Goal: Information Seeking & Learning: Learn about a topic

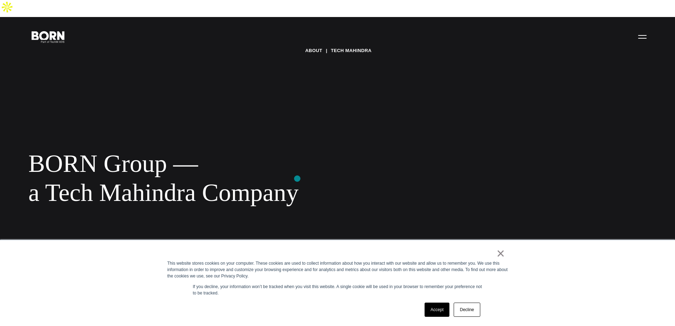
drag, startPoint x: 34, startPoint y: 148, endPoint x: 297, endPoint y: 179, distance: 265.3
click at [297, 179] on div "BORN Group — a Tech Mahindra Company" at bounding box center [230, 178] width 404 height 58
click at [296, 179] on div "BORN Group — a Tech Mahindra Company" at bounding box center [230, 178] width 404 height 58
click at [432, 310] on link "Accept" at bounding box center [437, 310] width 25 height 14
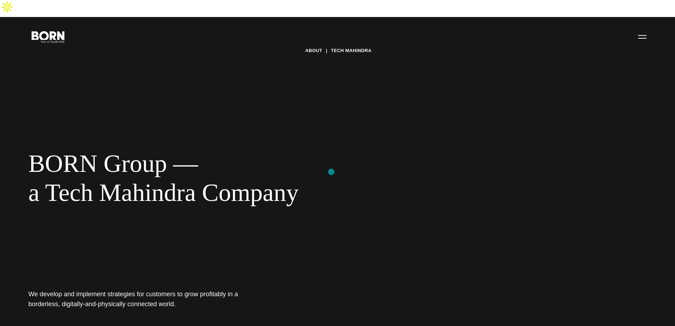
drag, startPoint x: 26, startPoint y: 147, endPoint x: 331, endPoint y: 172, distance: 306.0
click at [331, 172] on div "About Tech Mahindra BORN Group — a Tech Mahindra Company We develop and impleme…" at bounding box center [337, 180] width 675 height 326
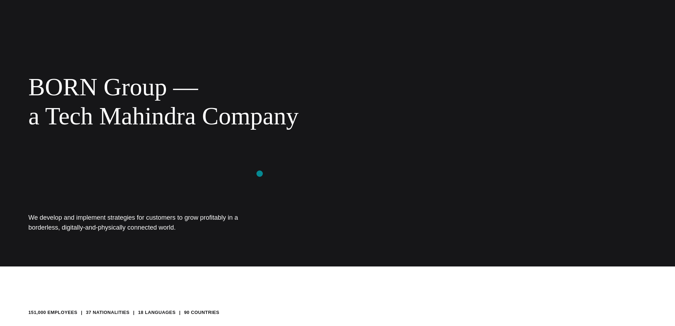
scroll to position [153, 0]
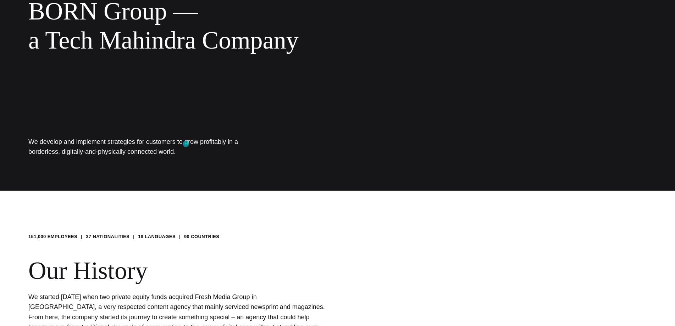
drag, startPoint x: 44, startPoint y: 129, endPoint x: 186, endPoint y: 144, distance: 142.6
click at [186, 144] on div "About Tech Mahindra BORN Group — a Tech Mahindra Company We develop and impleme…" at bounding box center [337, 28] width 675 height 326
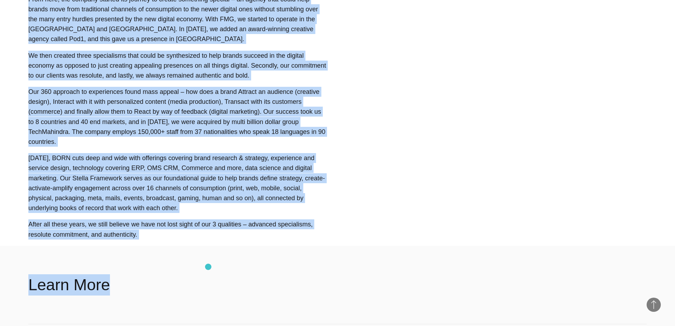
scroll to position [484, 0]
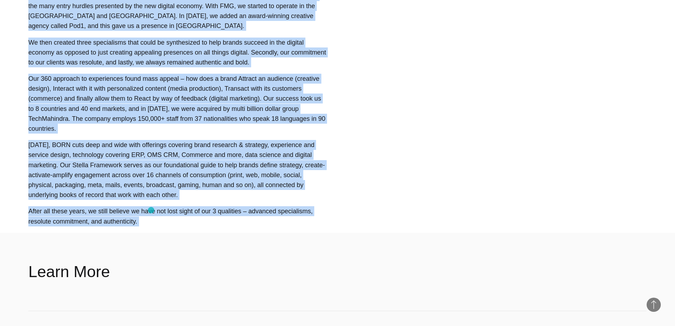
drag, startPoint x: 127, startPoint y: 225, endPoint x: 151, endPoint y: 210, distance: 28.6
click at [151, 210] on main "About Tech Mahindra BORN Group — a Tech Mahindra Company We develop and impleme…" at bounding box center [337, 241] width 675 height 1417
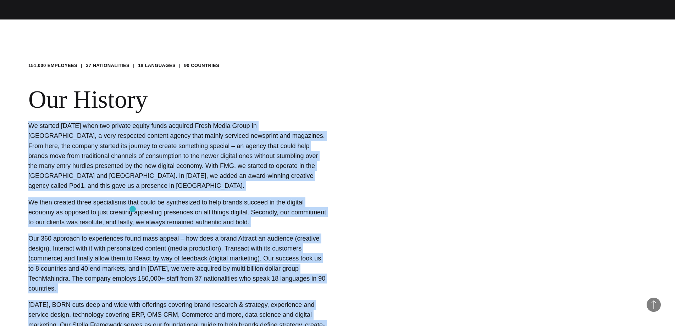
scroll to position [320, 0]
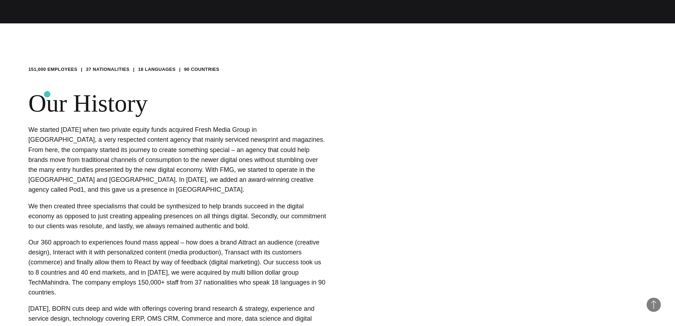
click at [47, 94] on h2 "Our History" at bounding box center [337, 103] width 618 height 29
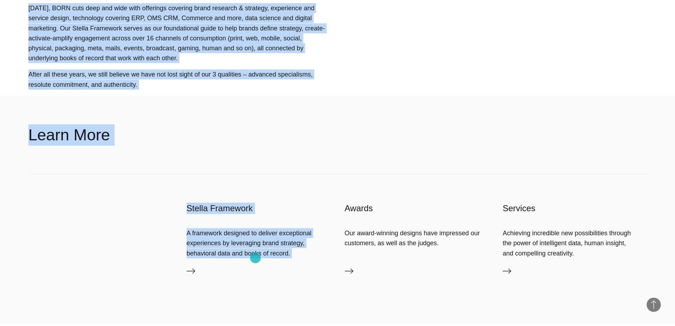
scroll to position [622, 0]
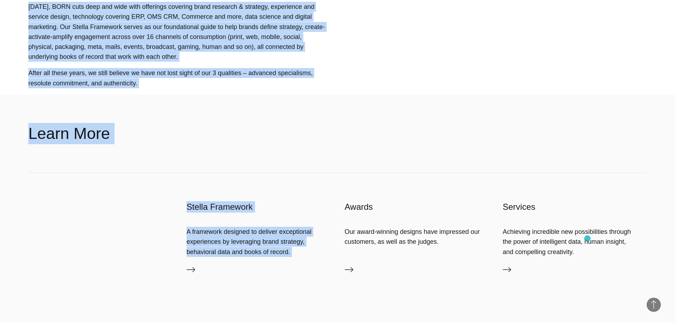
drag, startPoint x: 36, startPoint y: 84, endPoint x: 584, endPoint y: 239, distance: 569.8
click at [587, 239] on main "About Tech Mahindra BORN Group — a Tech Mahindra Company We develop and impleme…" at bounding box center [337, 103] width 675 height 1417
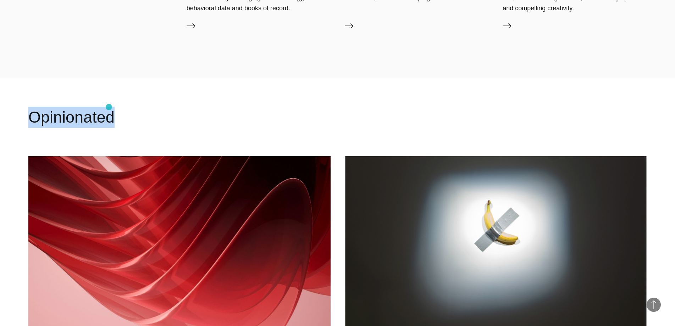
drag, startPoint x: 28, startPoint y: 105, endPoint x: 115, endPoint y: 107, distance: 87.6
click at [115, 107] on section "Opinionated Best practices eCommerce Make Your Customers Fall in Love with Your…" at bounding box center [337, 239] width 675 height 323
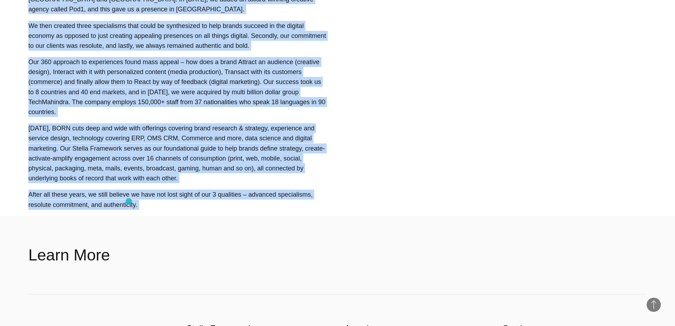
scroll to position [504, 0]
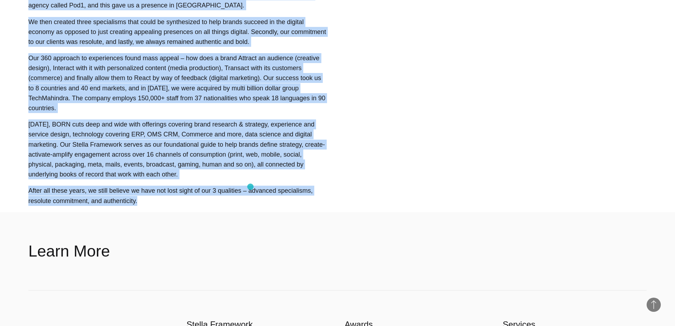
drag, startPoint x: 34, startPoint y: 38, endPoint x: 256, endPoint y: 187, distance: 267.5
click at [256, 187] on div "Our History We started [DATE] when two private equity funds acquired Fresh Medi…" at bounding box center [337, 55] width 618 height 301
click at [175, 186] on p "After all these years, we still believe we have not lost sight of our 3 qualiti…" at bounding box center [177, 196] width 298 height 20
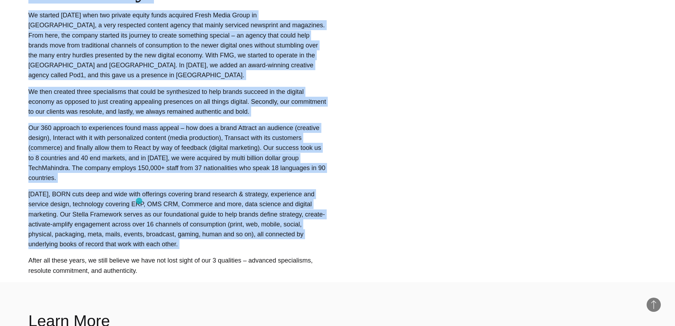
scroll to position [480, 0]
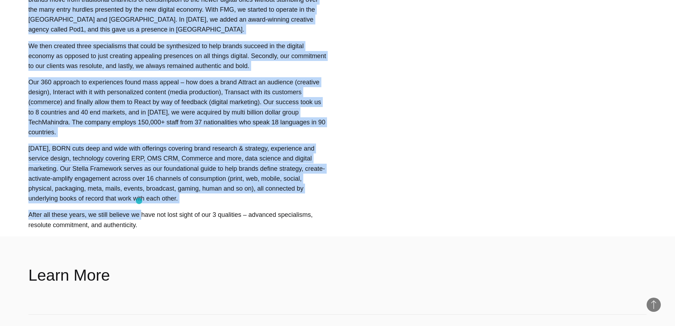
drag, startPoint x: 28, startPoint y: 101, endPoint x: 139, endPoint y: 201, distance: 149.4
click at [139, 201] on article "151,000 EMPLOYEES 37 NATIONALITIES 18 LANGUAGES 90 COUNTRIES Our History We sta…" at bounding box center [337, 46] width 675 height 367
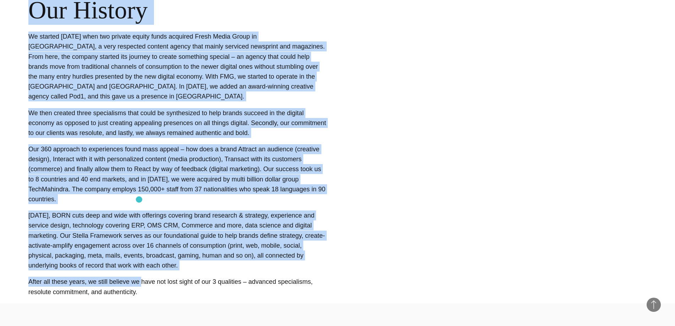
scroll to position [329, 0]
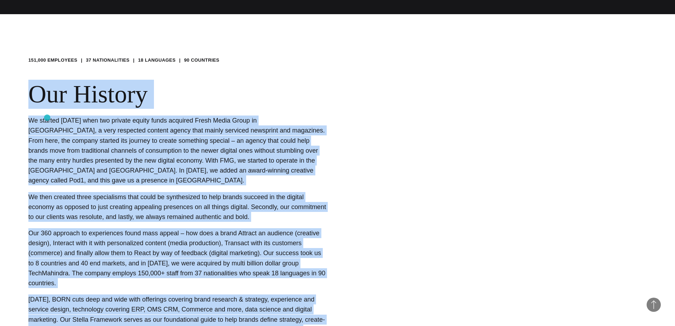
click at [47, 117] on p "We started [DATE] when two private equity funds acquired Fresh Media Group in […" at bounding box center [177, 151] width 298 height 70
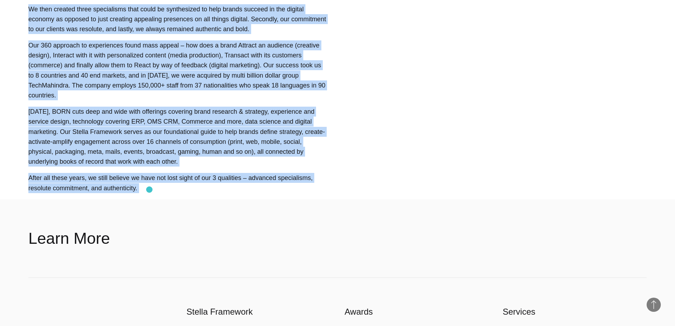
scroll to position [608, 0]
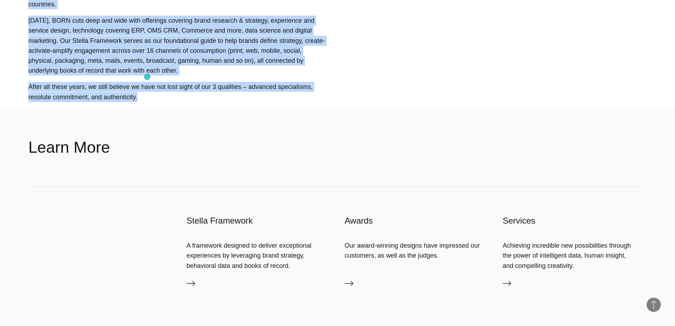
drag, startPoint x: 35, startPoint y: 73, endPoint x: 147, endPoint y: 77, distance: 112.5
click at [147, 82] on p "After all these years, we still believe we have not lost sight of our 3 qualiti…" at bounding box center [177, 92] width 298 height 20
